Goal: Task Accomplishment & Management: Use online tool/utility

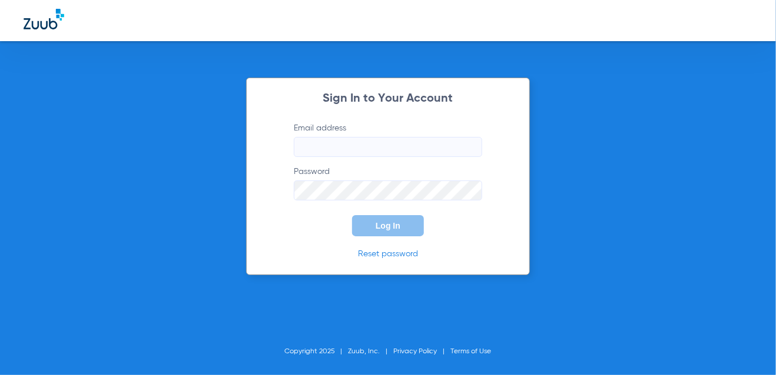
type input "[EMAIL_ADDRESS][DOMAIN_NAME]"
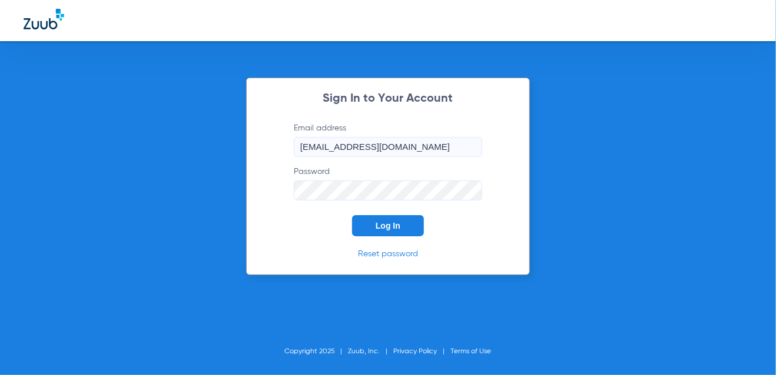
click at [370, 230] on button "Log In" at bounding box center [388, 225] width 72 height 21
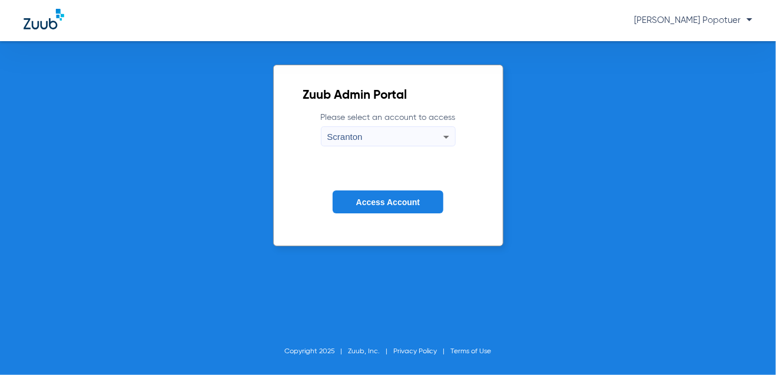
click at [379, 137] on div "Scranton" at bounding box center [385, 137] width 116 height 20
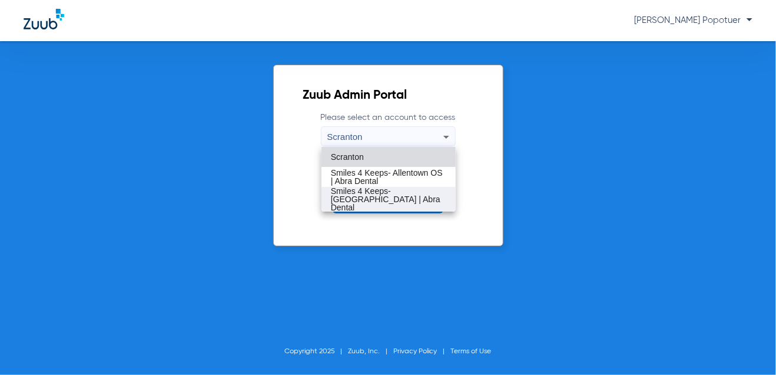
click at [412, 197] on span "Smiles 4 Keeps- [GEOGRAPHIC_DATA] | Abra Dental" at bounding box center [388, 199] width 115 height 25
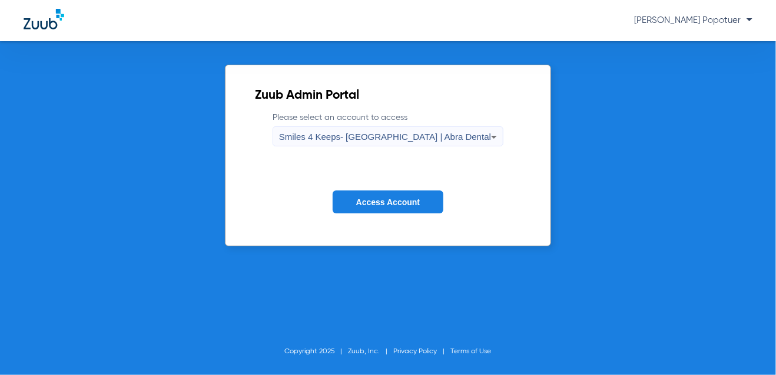
click at [412, 199] on span "Access Account" at bounding box center [388, 202] width 64 height 9
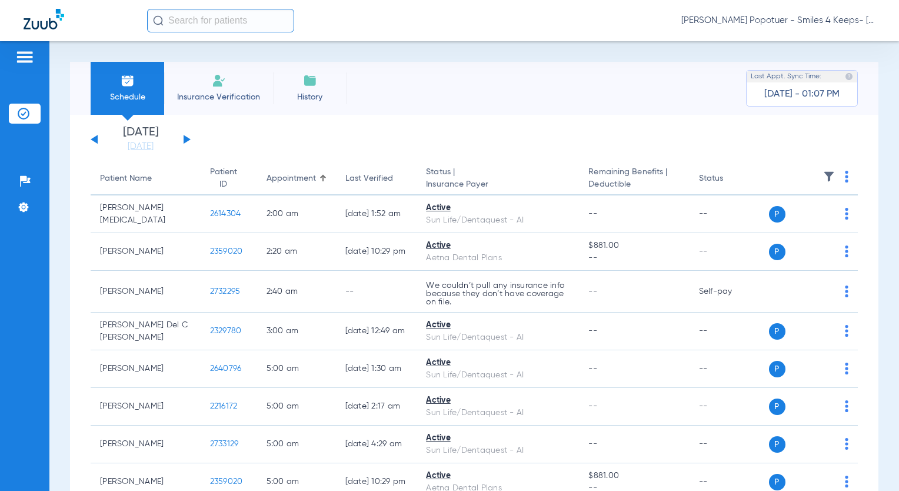
click at [187, 137] on button at bounding box center [187, 139] width 7 height 9
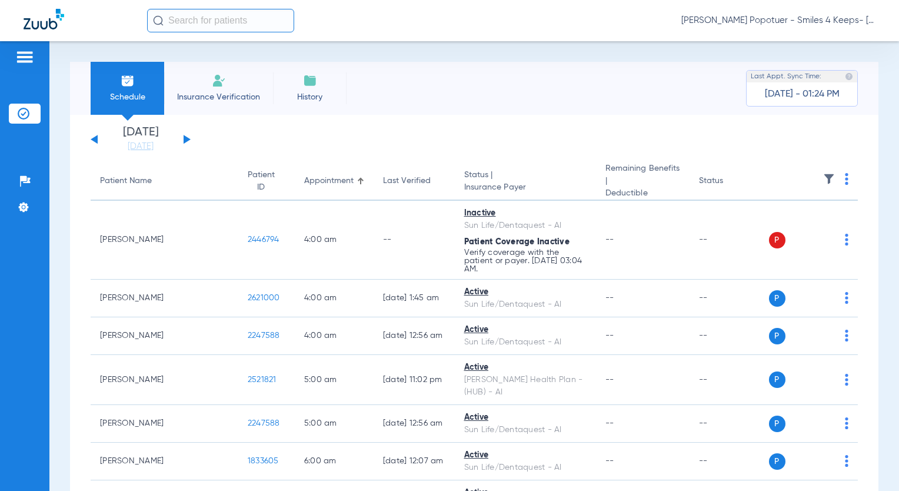
click at [532, 108] on div "Schedule Insurance Verification History Last Appt. Sync Time: [DATE] - 01:24 PM" at bounding box center [474, 88] width 809 height 53
click at [775, 24] on span "[PERSON_NAME] Popotuer - Smiles 4 Keeps- [GEOGRAPHIC_DATA] | Abra Dental" at bounding box center [778, 21] width 194 height 12
click at [775, 45] on span "Account Selection" at bounding box center [832, 42] width 66 height 8
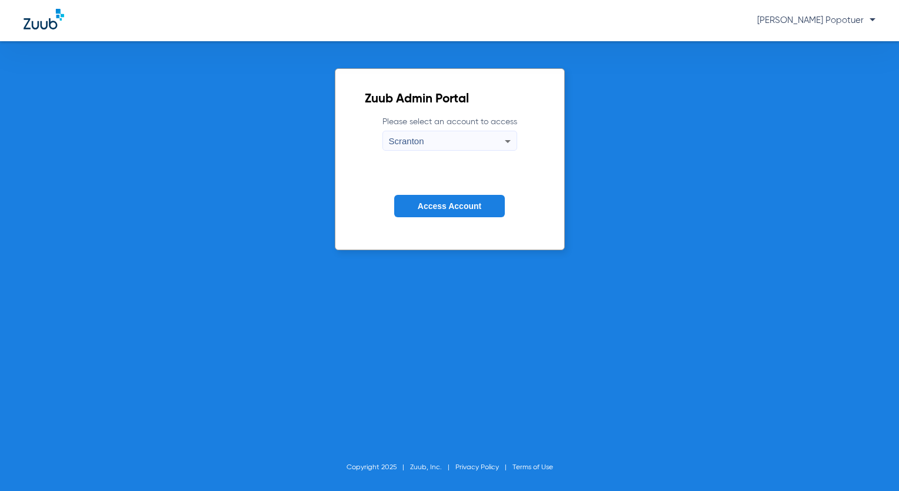
click at [484, 138] on div "Scranton" at bounding box center [447, 141] width 116 height 20
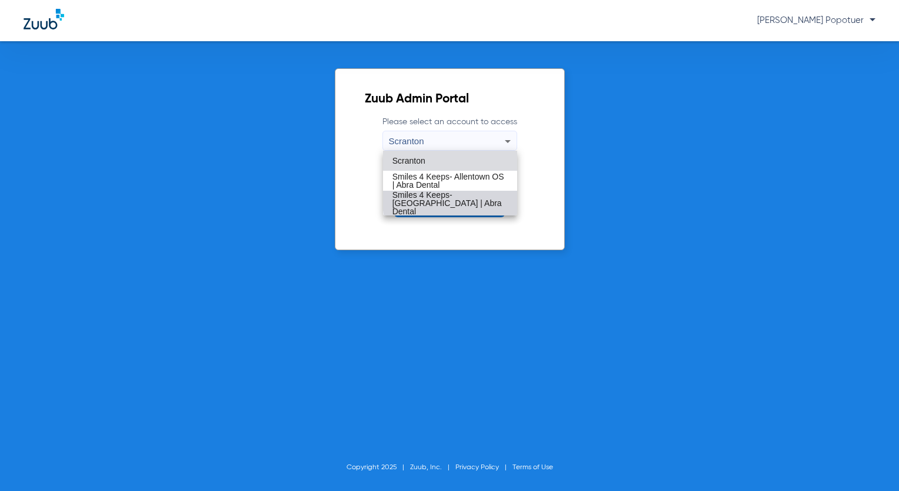
click at [473, 197] on span "Smiles 4 Keeps- [GEOGRAPHIC_DATA] | Abra Dental" at bounding box center [450, 203] width 115 height 25
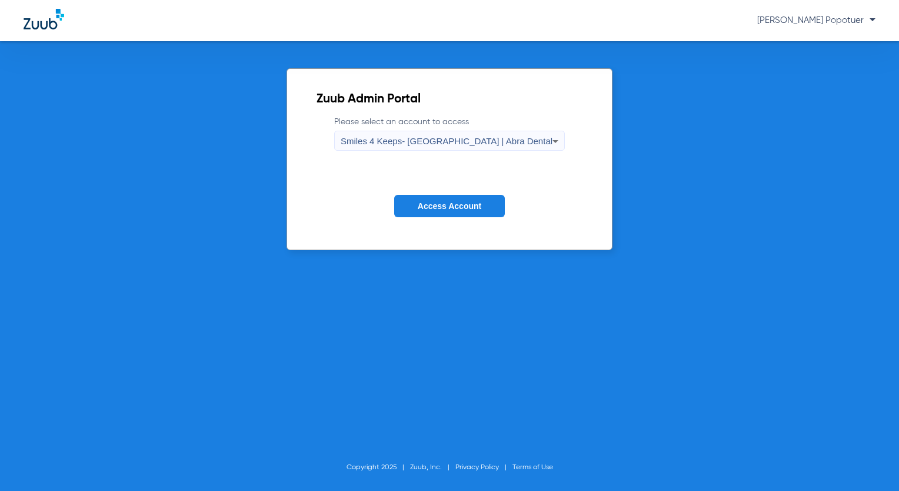
click at [470, 206] on span "Access Account" at bounding box center [450, 205] width 64 height 9
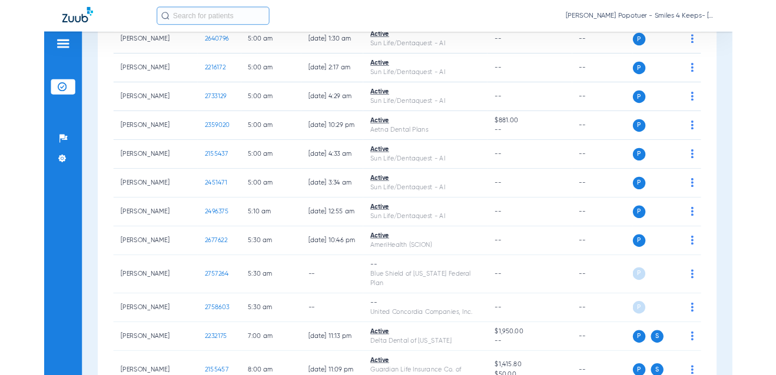
scroll to position [412, 0]
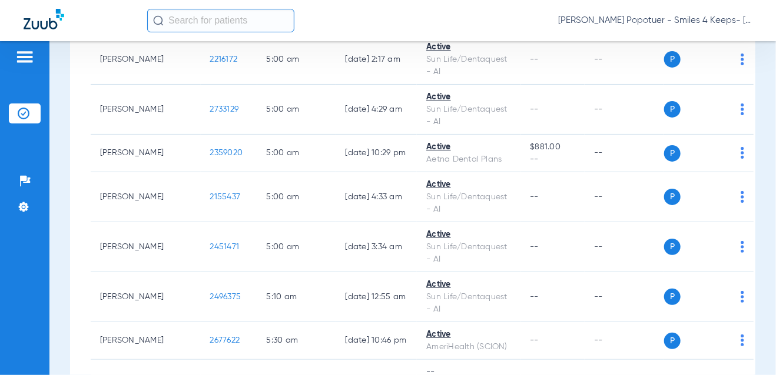
click at [178, 18] on input "text" at bounding box center [220, 21] width 147 height 24
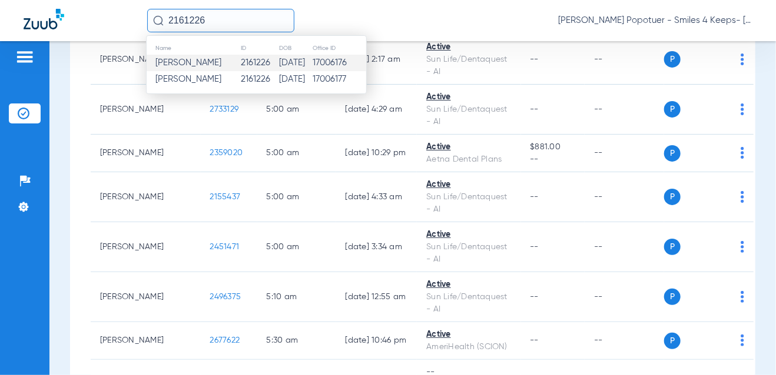
click at [185, 61] on span "[PERSON_NAME]" at bounding box center [188, 62] width 66 height 9
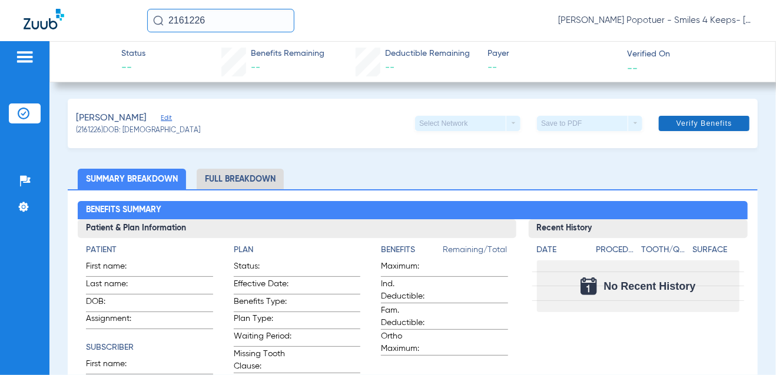
click at [701, 124] on span "Verify Benefits" at bounding box center [704, 123] width 56 height 9
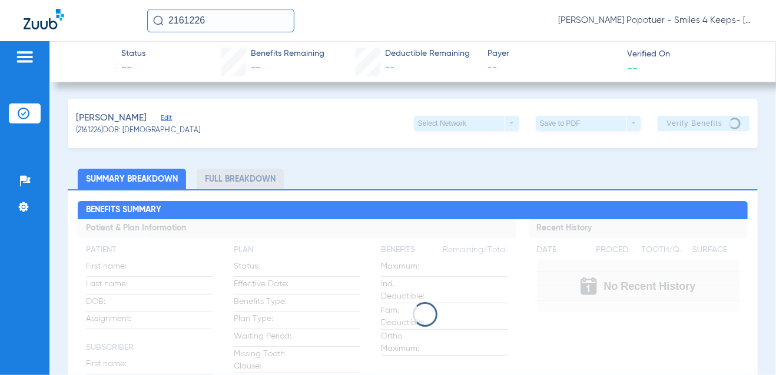
click at [683, 304] on div at bounding box center [412, 314] width 669 height 25
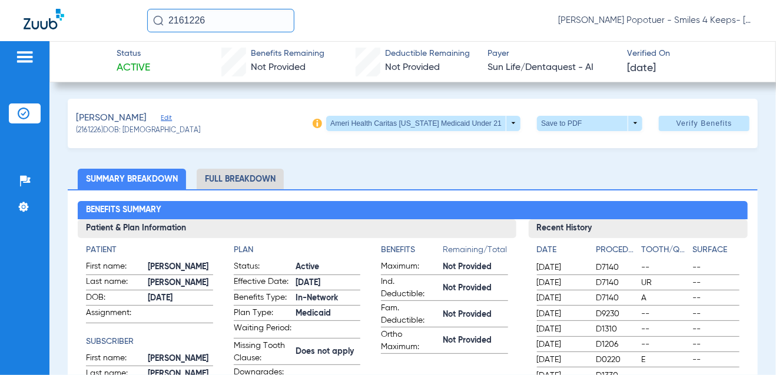
drag, startPoint x: 216, startPoint y: 15, endPoint x: 137, endPoint y: 19, distance: 79.0
click at [137, 19] on div "2161226 [PERSON_NAME] Popotuer - Smiles 4 Keeps- [GEOGRAPHIC_DATA] | Abra Dental" at bounding box center [388, 20] width 776 height 41
type input "2271598"
click at [154, 21] on img at bounding box center [158, 20] width 11 height 11
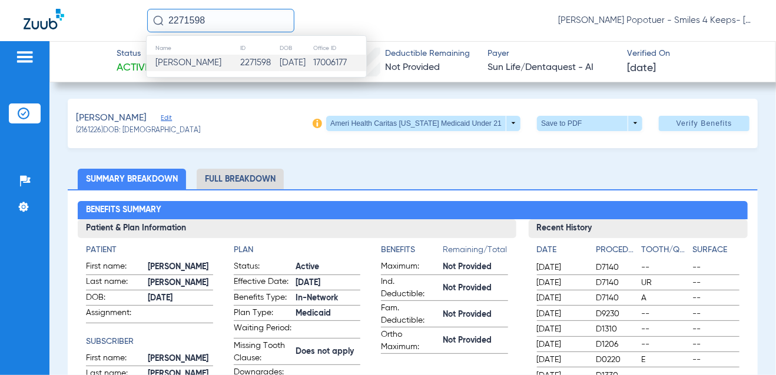
click at [191, 65] on span "[PERSON_NAME]" at bounding box center [188, 62] width 66 height 9
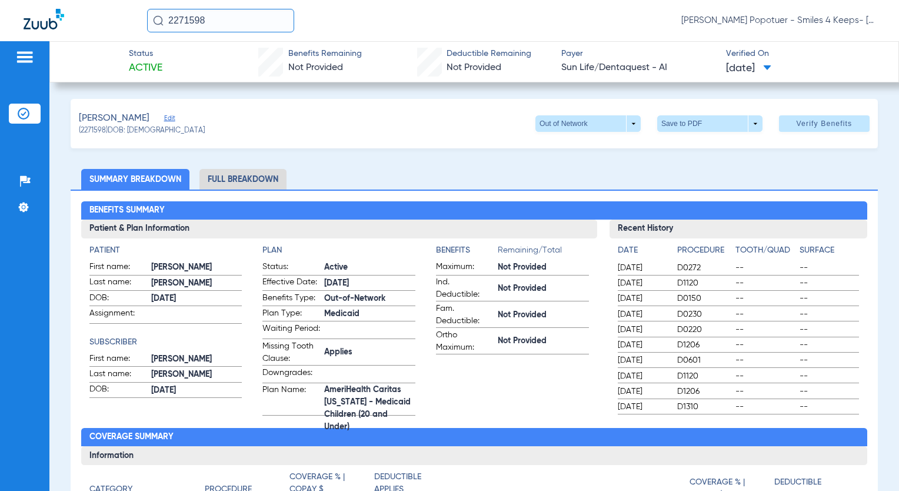
click at [775, 127] on span "Verify Benefits" at bounding box center [825, 123] width 56 height 9
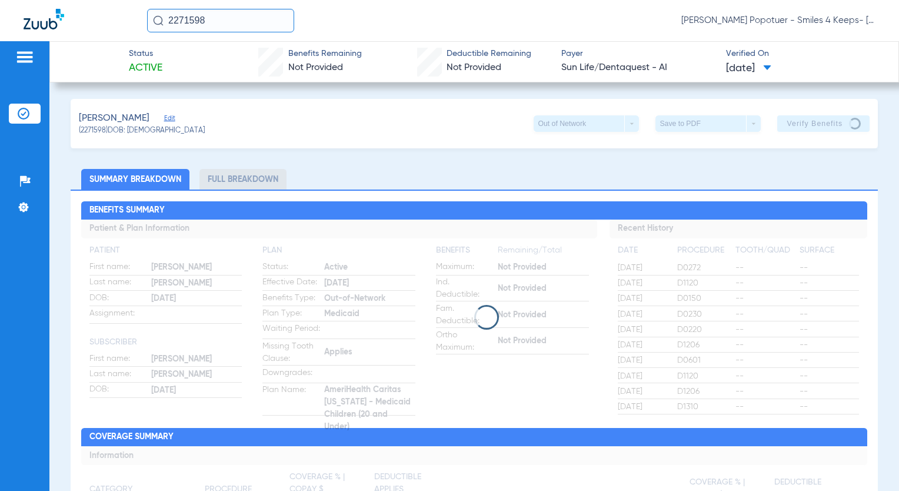
click at [24, 59] on img at bounding box center [24, 57] width 19 height 14
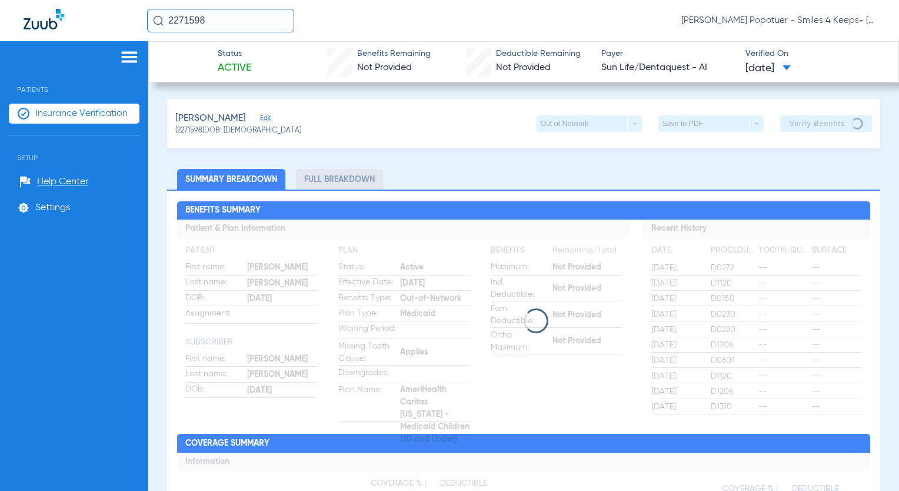
click at [74, 114] on span "Insurance Verification" at bounding box center [81, 114] width 92 height 12
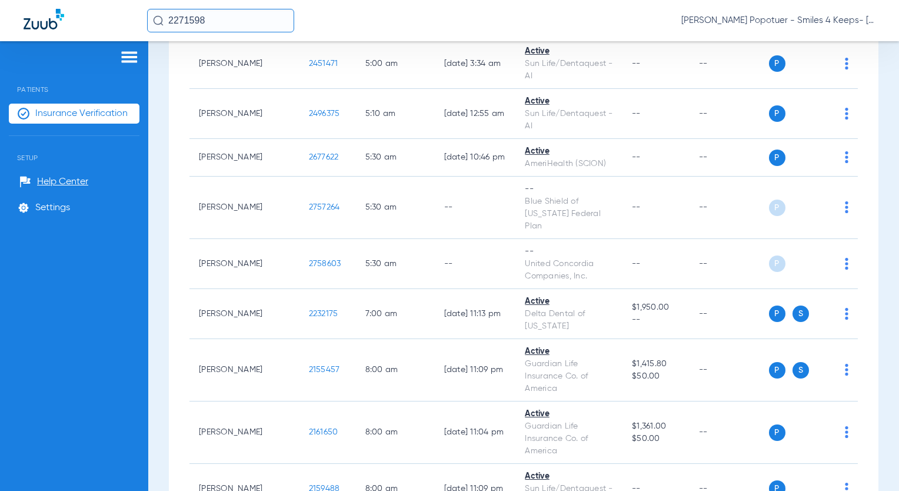
scroll to position [588, 0]
click at [154, 21] on img at bounding box center [158, 20] width 11 height 11
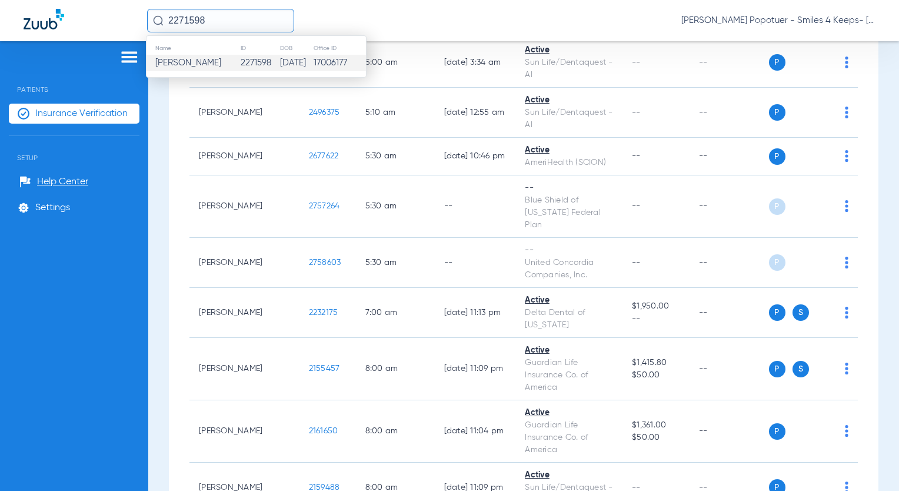
click at [175, 63] on span "[PERSON_NAME]" at bounding box center [188, 62] width 66 height 9
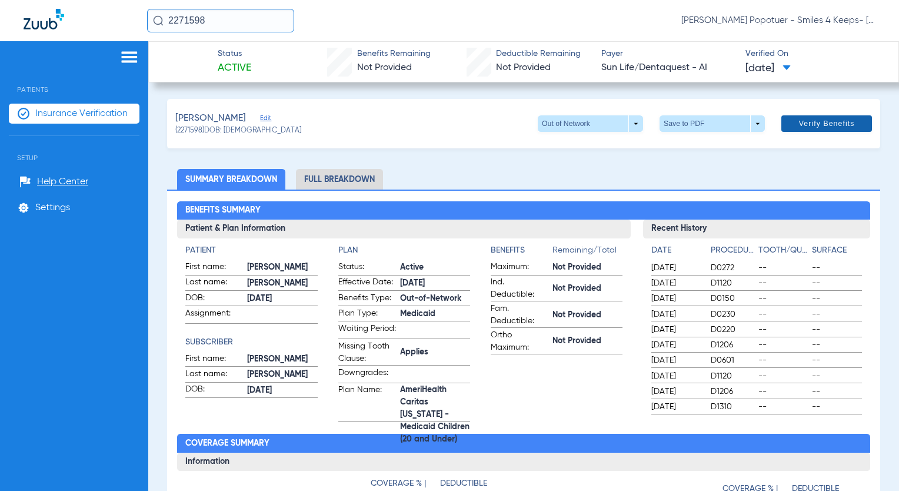
click at [775, 125] on span "Verify Benefits" at bounding box center [827, 123] width 56 height 9
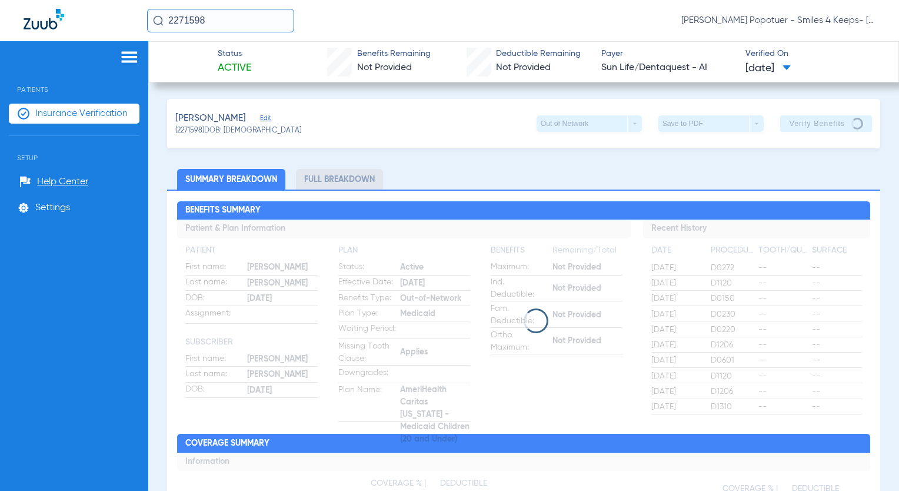
click at [78, 114] on span "Insurance Verification" at bounding box center [81, 114] width 92 height 12
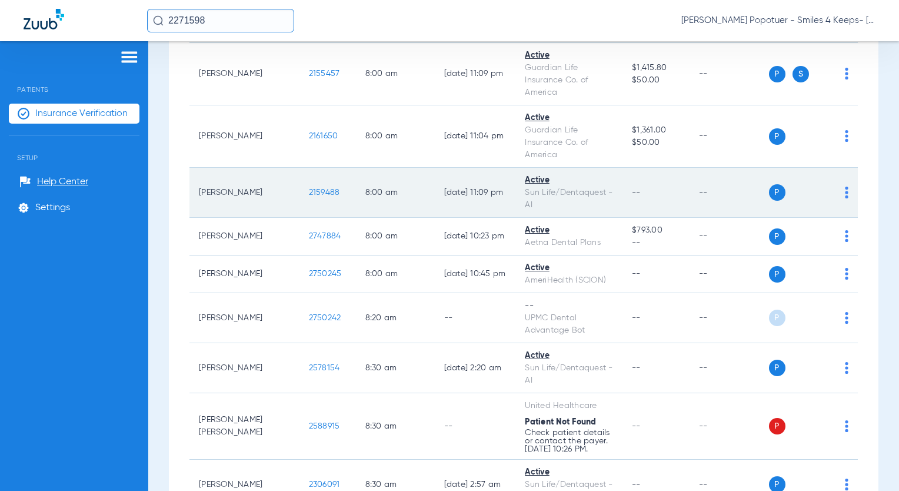
scroll to position [942, 0]
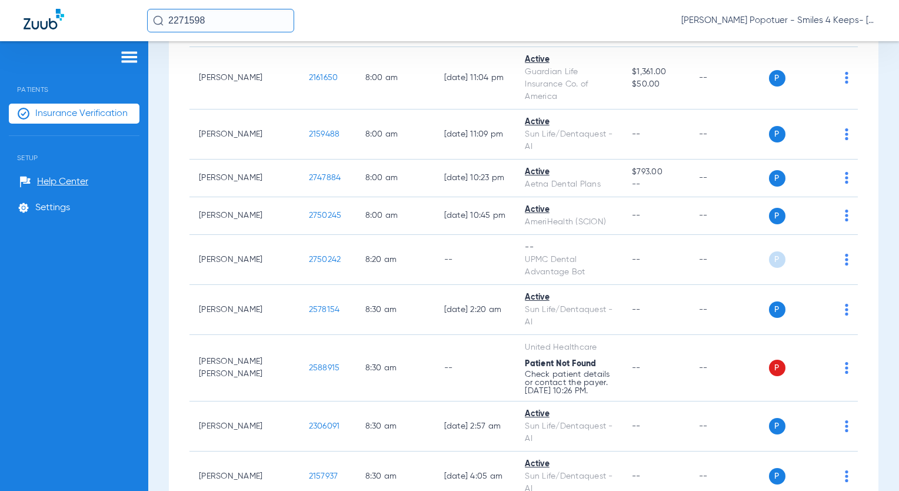
click at [363, 32] on div "2271598 [PERSON_NAME] Popotuer - Smiles 4 Keeps- [GEOGRAPHIC_DATA] | Abra Dental" at bounding box center [511, 21] width 729 height 24
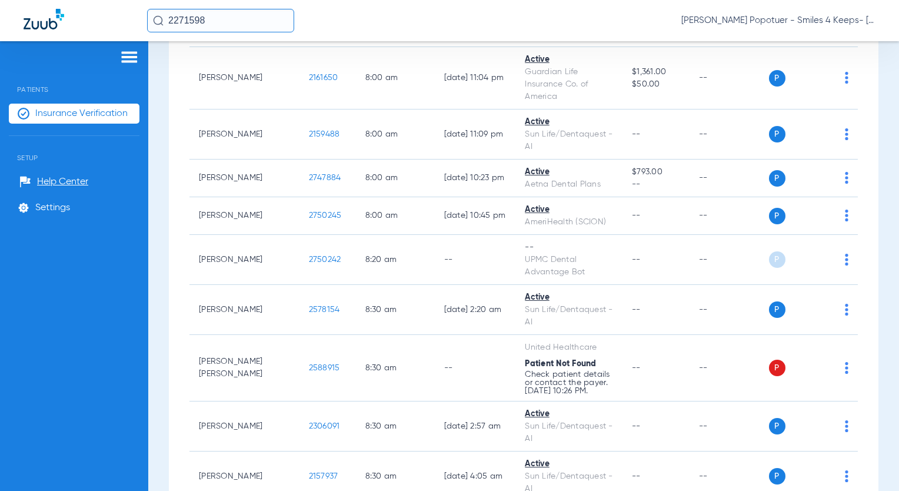
click at [363, 32] on div "2271598 [PERSON_NAME] Popotuer - Smiles 4 Keeps- [GEOGRAPHIC_DATA] | Abra Dental" at bounding box center [511, 21] width 729 height 24
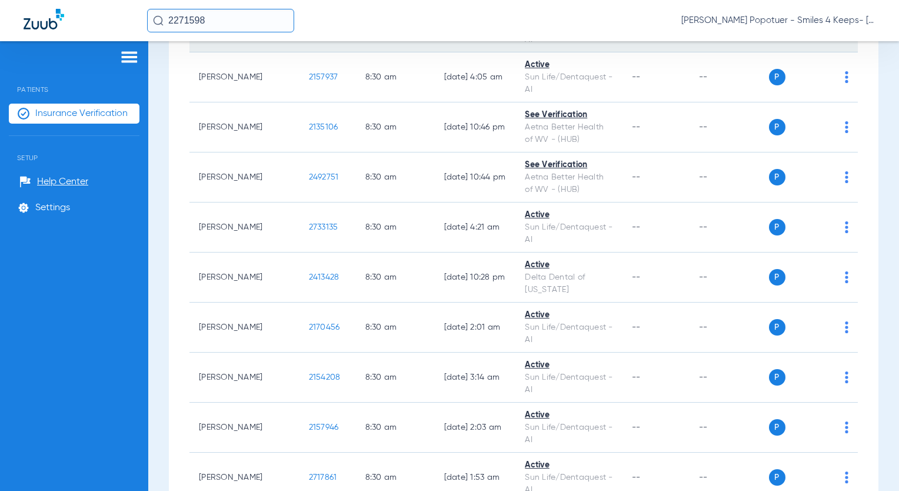
scroll to position [1471, 0]
